Goal: Task Accomplishment & Management: Manage account settings

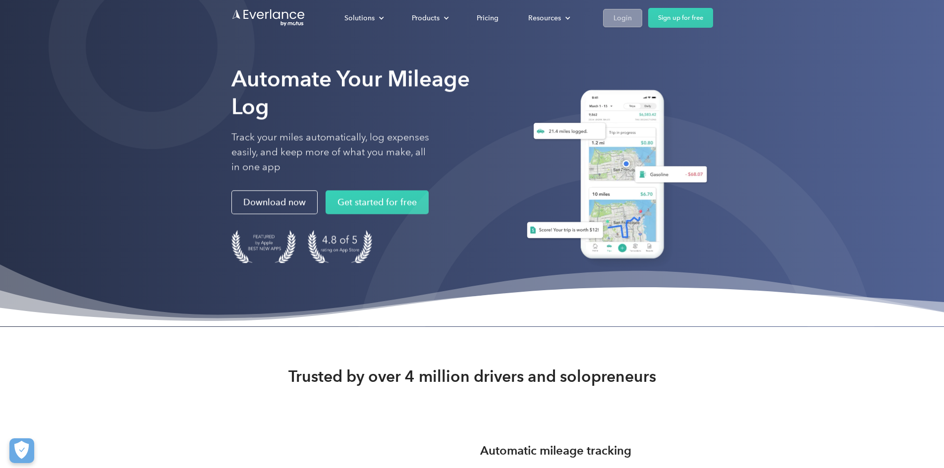
click at [632, 21] on div "Login" at bounding box center [622, 18] width 18 height 12
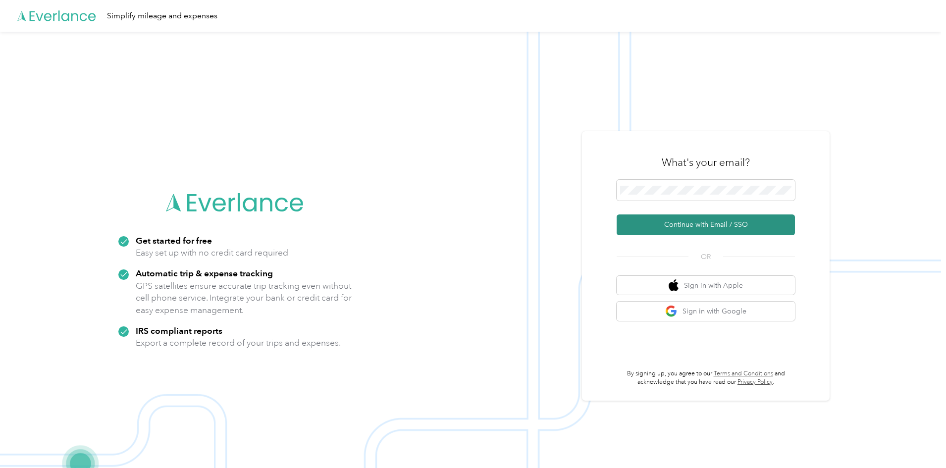
click at [670, 227] on button "Continue with Email / SSO" at bounding box center [706, 225] width 178 height 21
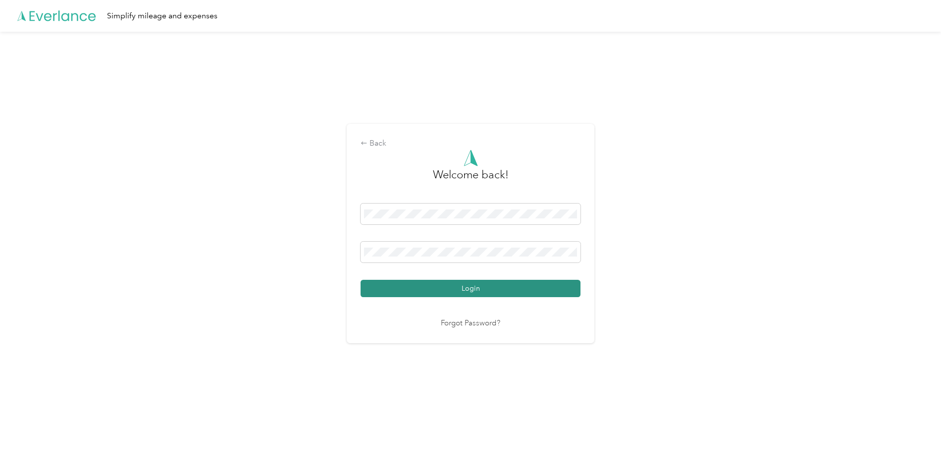
click at [494, 286] on button "Login" at bounding box center [471, 288] width 220 height 17
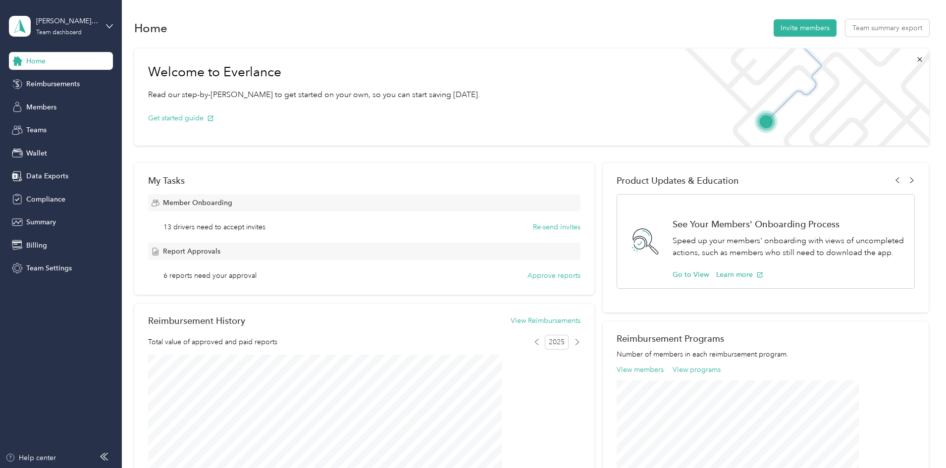
click at [156, 285] on div "Welcome to Everlance Read our step-by-step guide to get started on your own, so…" at bounding box center [531, 386] width 795 height 684
click at [43, 104] on span "Members" at bounding box center [41, 107] width 30 height 10
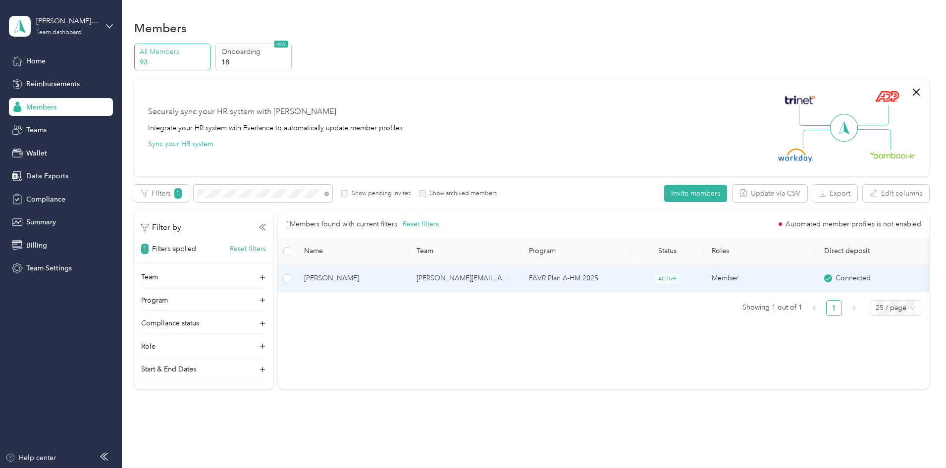
click at [401, 273] on span "Bradon E. Lamphear" at bounding box center [352, 278] width 97 height 11
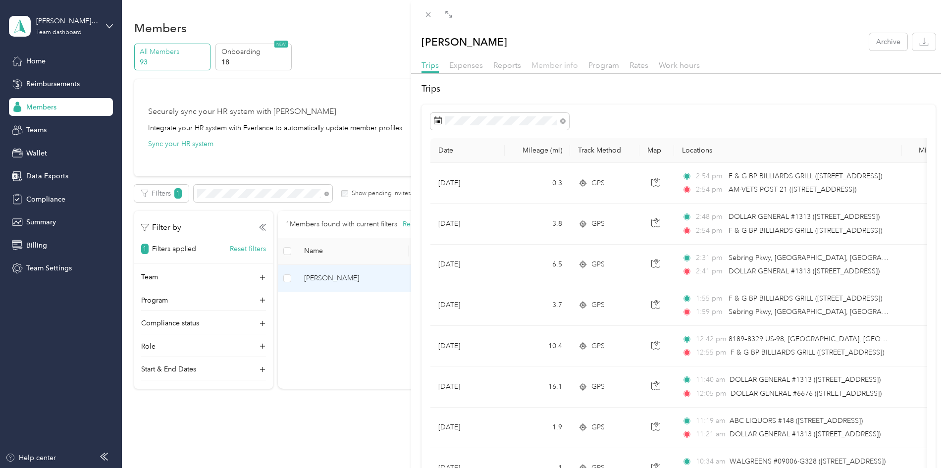
click at [554, 67] on span "Member info" at bounding box center [555, 64] width 47 height 9
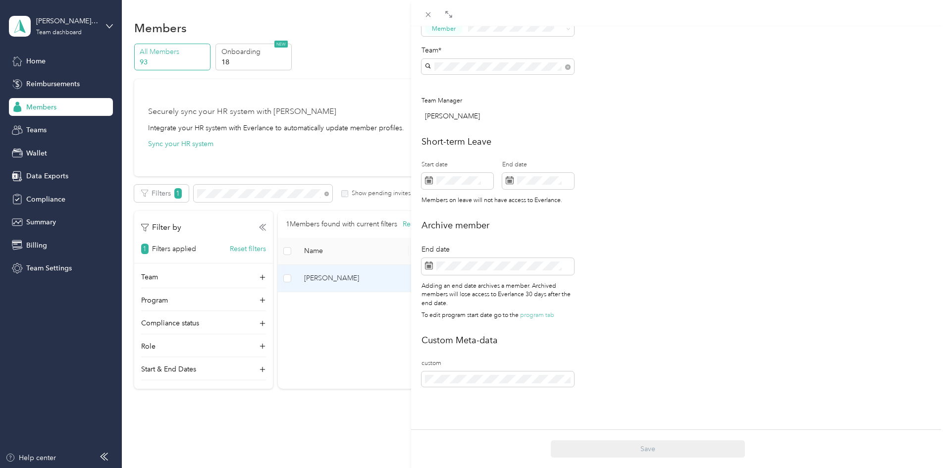
scroll to position [277, 0]
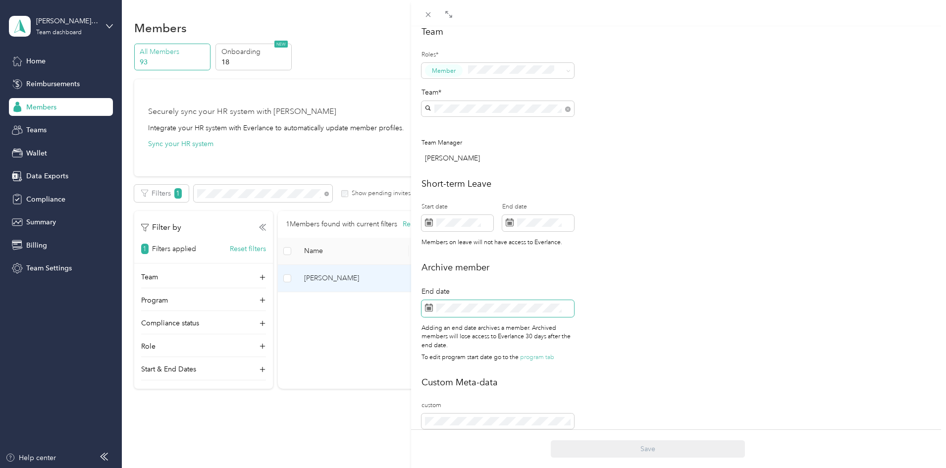
click at [430, 309] on rect at bounding box center [429, 308] width 1 height 1
click at [452, 176] on icon at bounding box center [450, 173] width 10 height 10
click at [520, 174] on icon at bounding box center [518, 173] width 5 height 9
click at [450, 177] on icon at bounding box center [450, 173] width 10 height 10
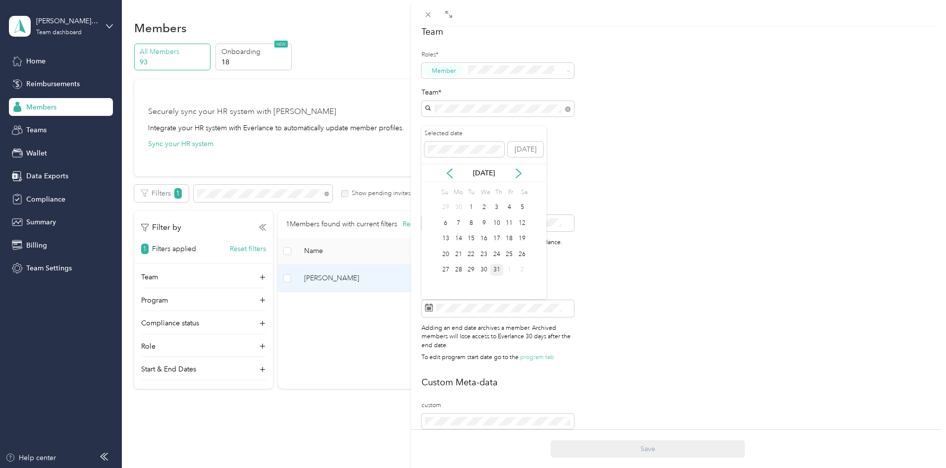
click at [496, 268] on div "31" at bounding box center [497, 270] width 13 height 12
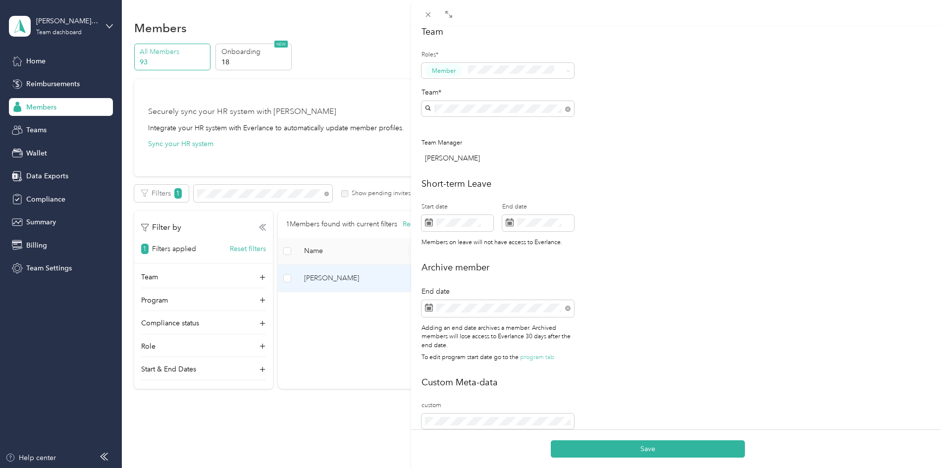
scroll to position [327, 0]
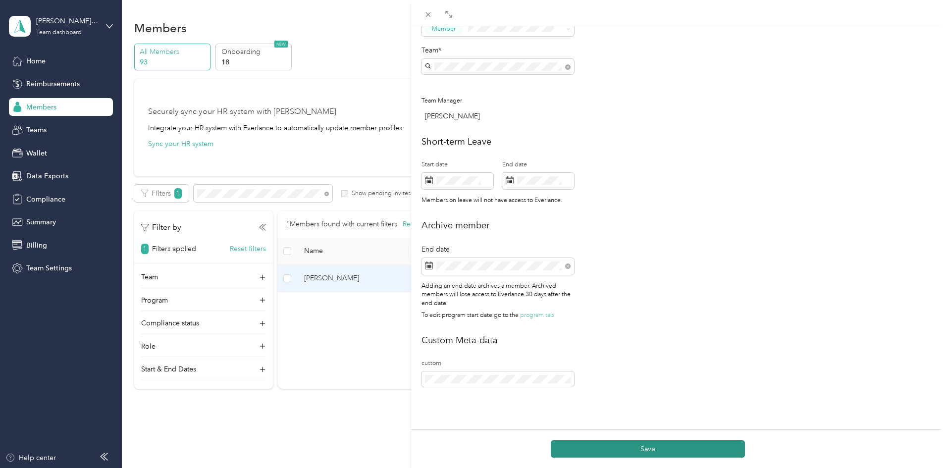
click at [643, 446] on button "Save" at bounding box center [648, 448] width 194 height 17
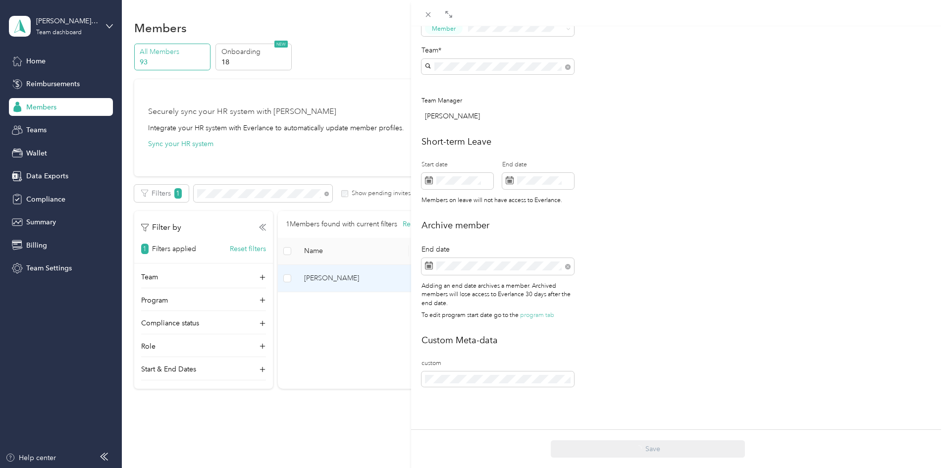
scroll to position [327, 0]
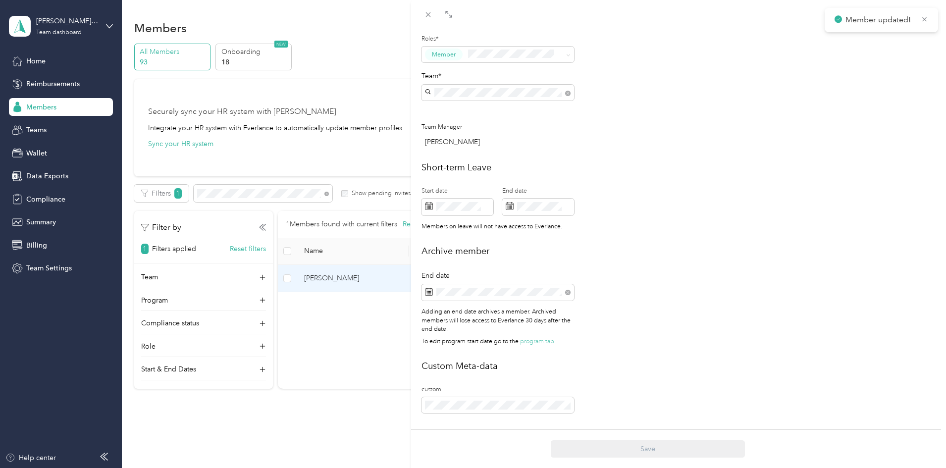
click at [382, 437] on div "This member was archived on July 31, 2025 . To restore their access to Everlanc…" at bounding box center [473, 234] width 946 height 468
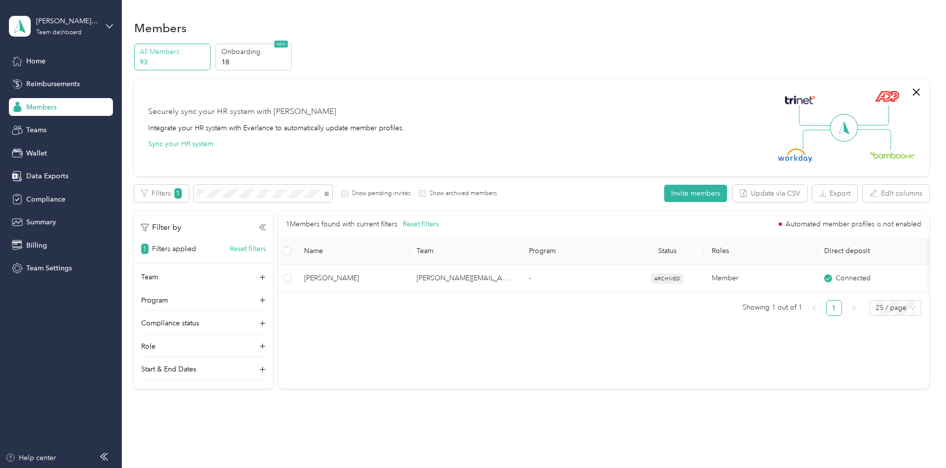
click at [31, 104] on span "Members" at bounding box center [41, 107] width 30 height 10
click at [31, 60] on span "Home" at bounding box center [35, 61] width 19 height 10
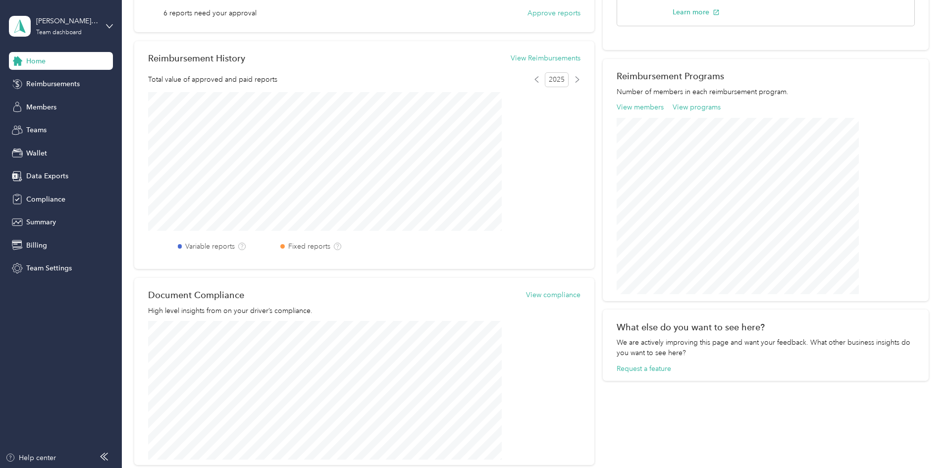
scroll to position [213, 0]
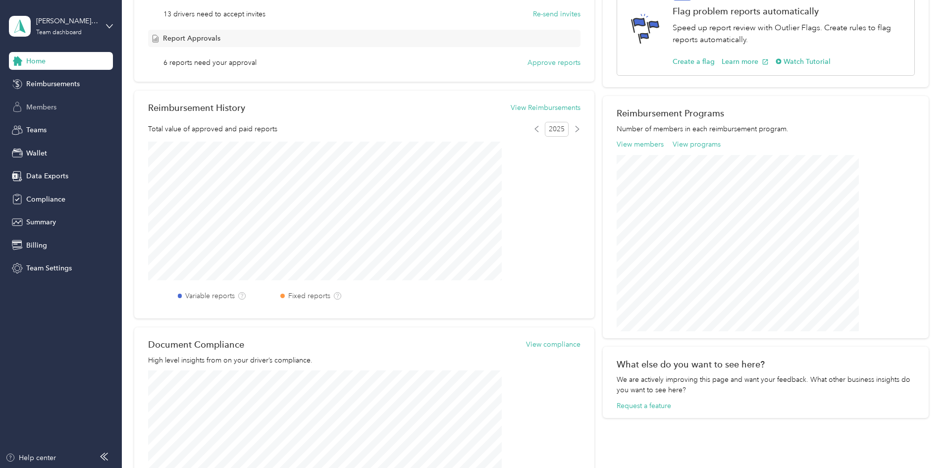
click at [39, 111] on span "Members" at bounding box center [41, 107] width 30 height 10
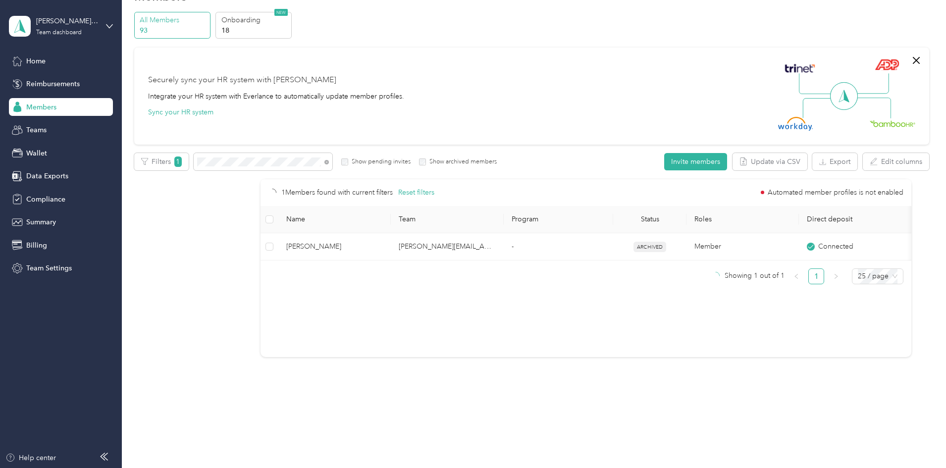
scroll to position [32, 0]
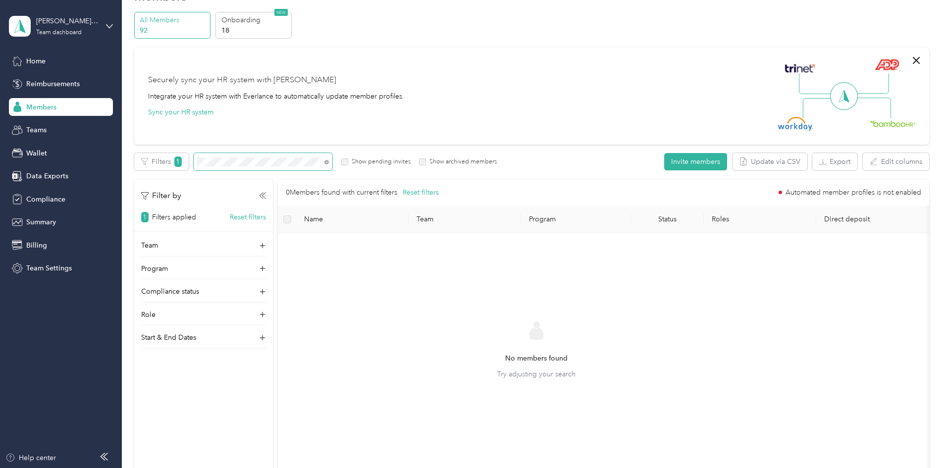
click at [329, 165] on span at bounding box center [325, 162] width 8 height 10
click at [329, 162] on icon at bounding box center [327, 162] width 4 height 4
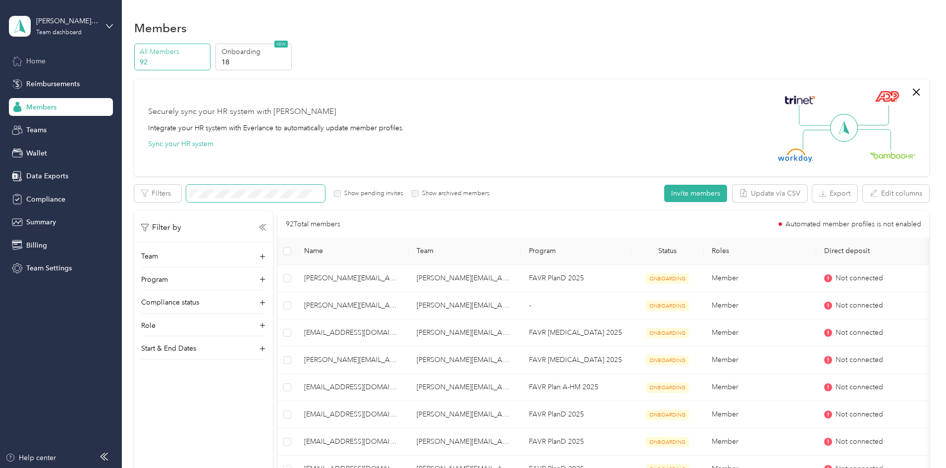
click at [37, 65] on span "Home" at bounding box center [35, 61] width 19 height 10
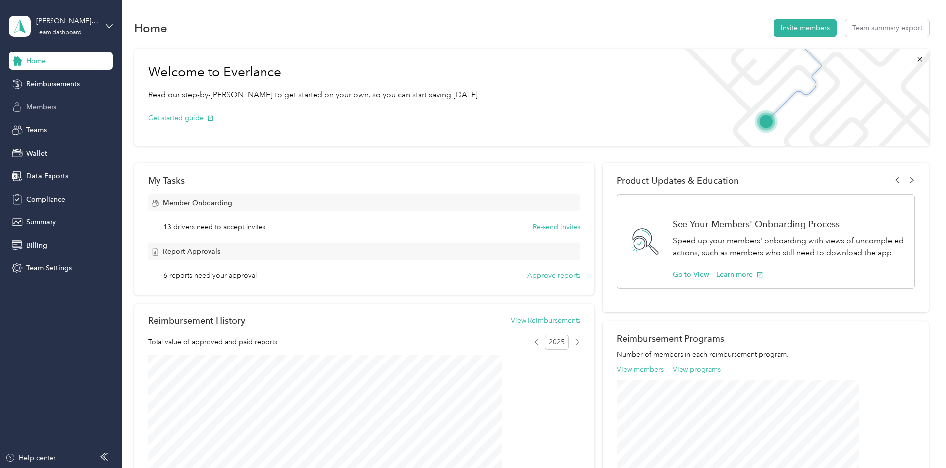
click at [39, 111] on span "Members" at bounding box center [41, 107] width 30 height 10
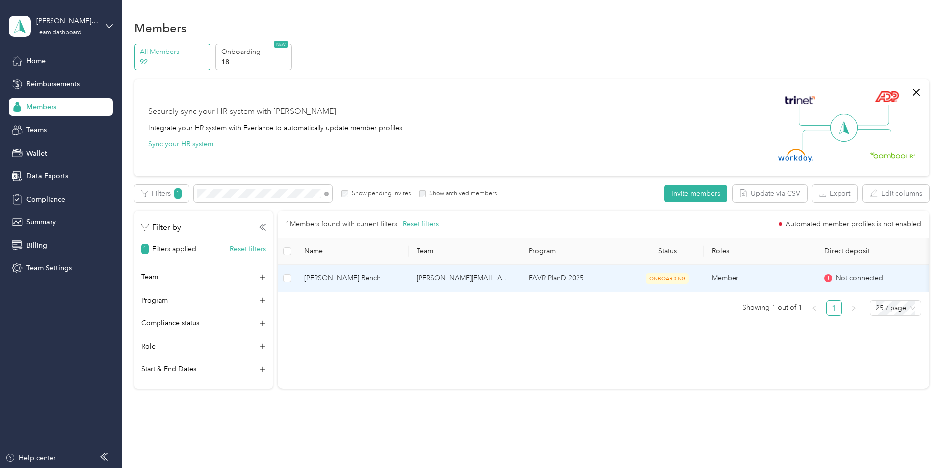
click at [401, 273] on span "Christopher D. Bench" at bounding box center [352, 278] width 97 height 11
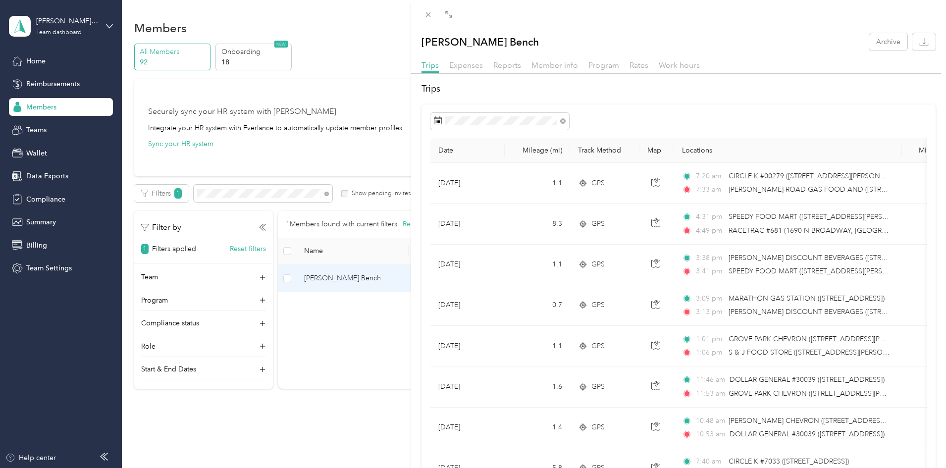
click at [204, 437] on div "Christopher D. Bench Archive Trips Expenses Reports Member info Program Rates W…" at bounding box center [473, 234] width 946 height 468
